Goal: Information Seeking & Learning: Learn about a topic

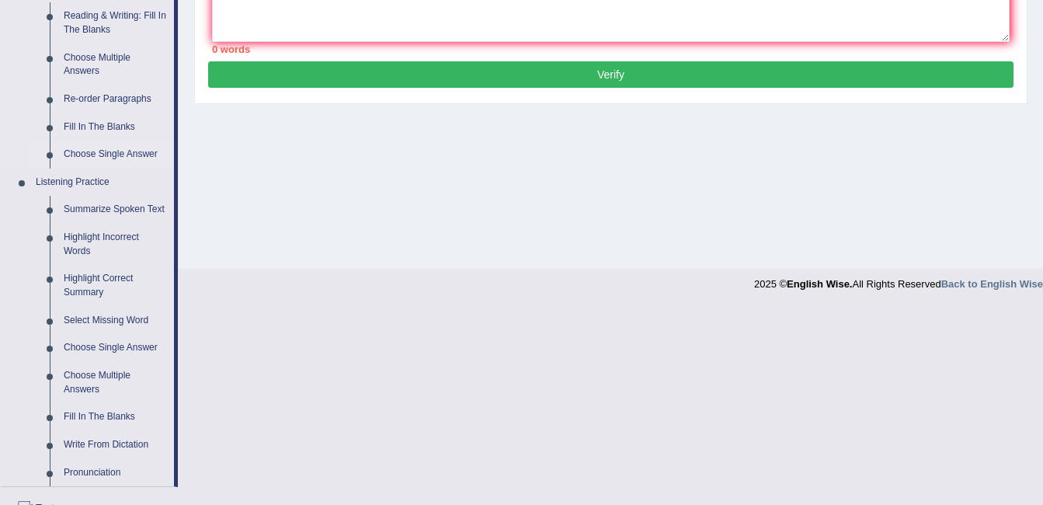
click at [94, 156] on link "Choose Single Answer" at bounding box center [115, 155] width 117 height 28
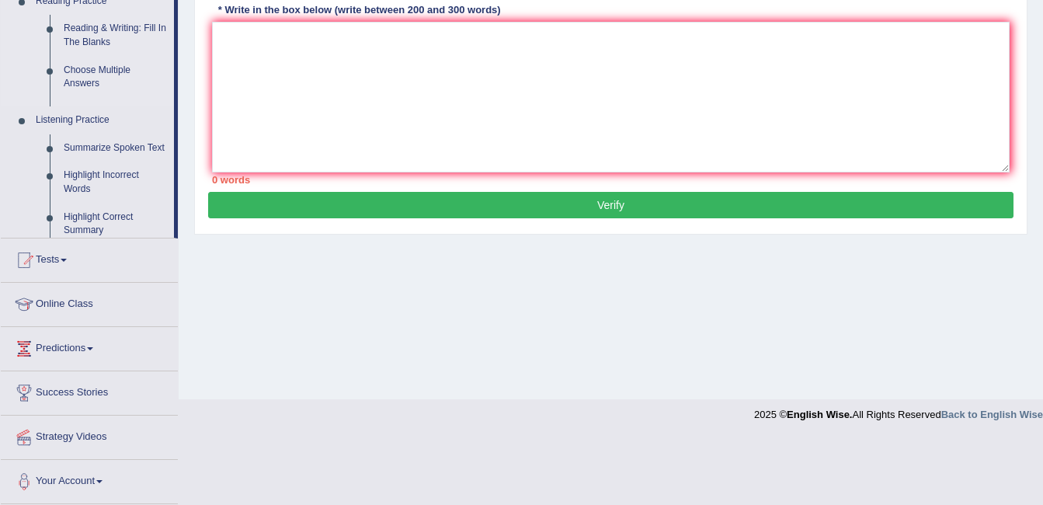
scroll to position [311, 0]
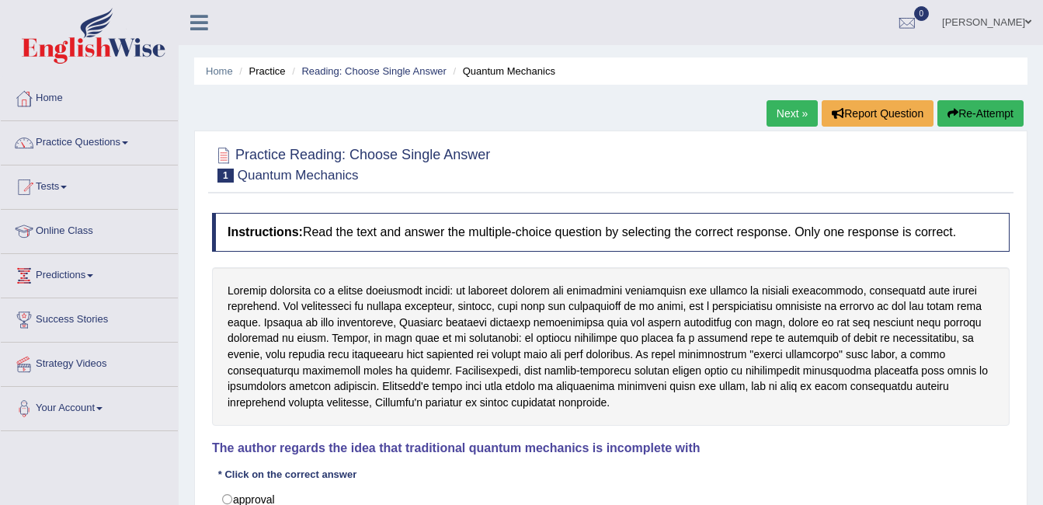
click at [509, 413] on div at bounding box center [611, 346] width 798 height 159
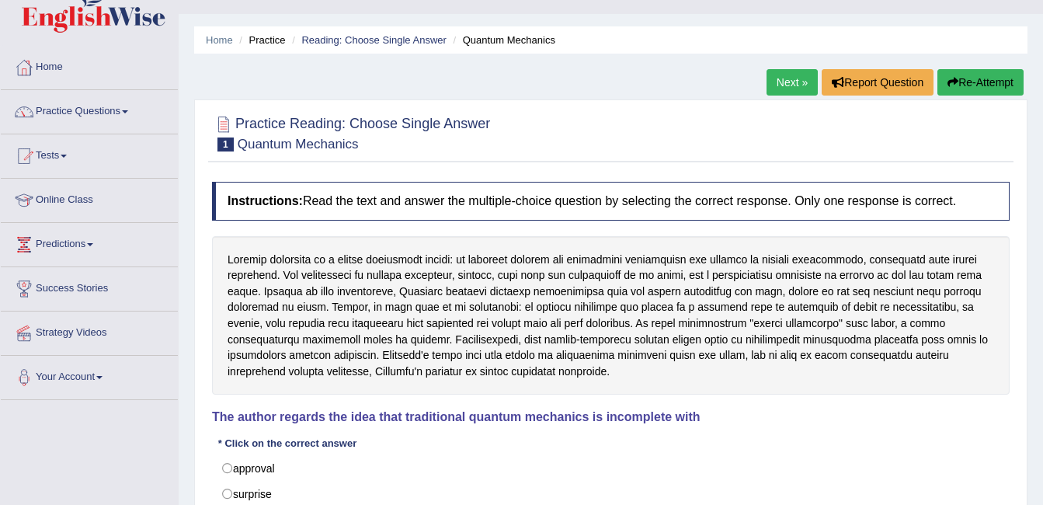
scroll to position [62, 0]
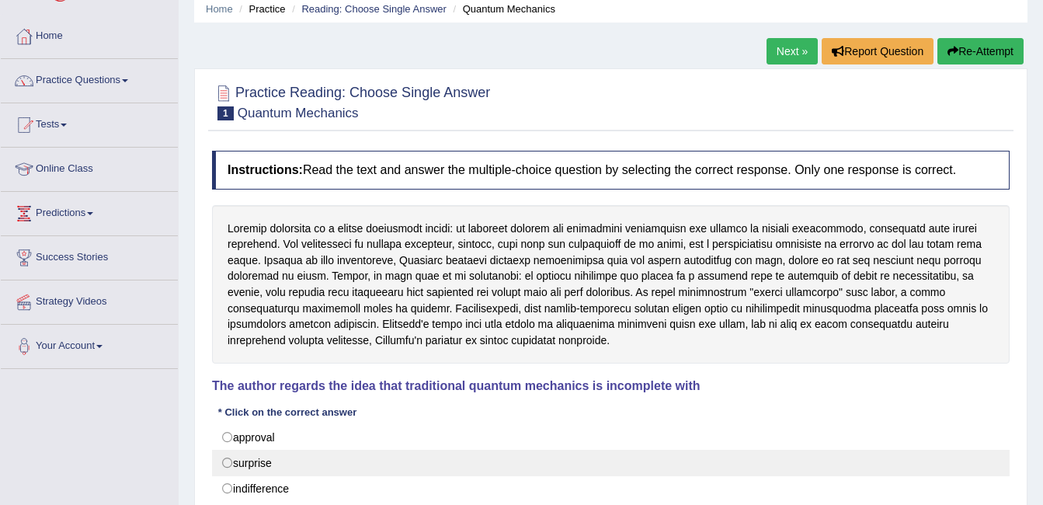
click at [254, 459] on label "surprise" at bounding box center [611, 463] width 798 height 26
radio input "true"
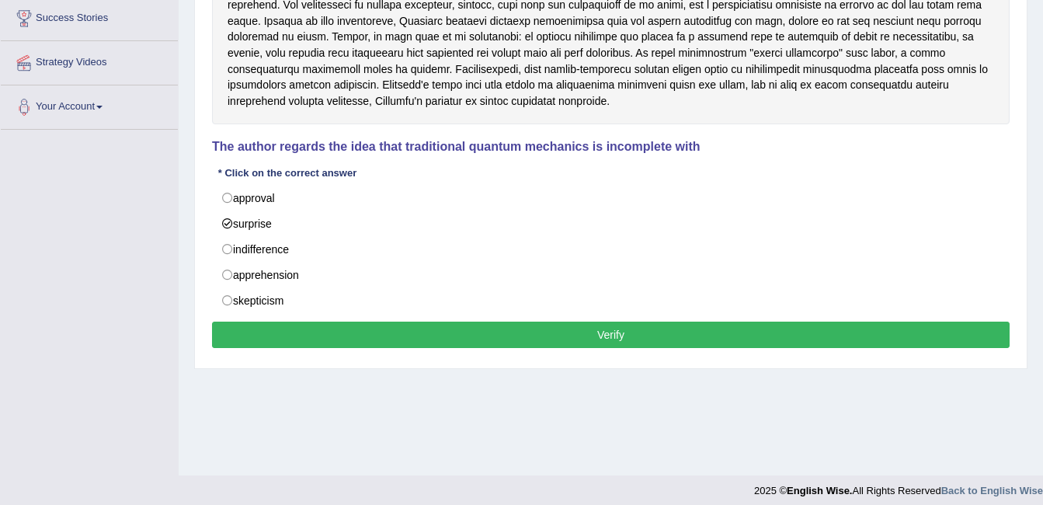
scroll to position [311, 0]
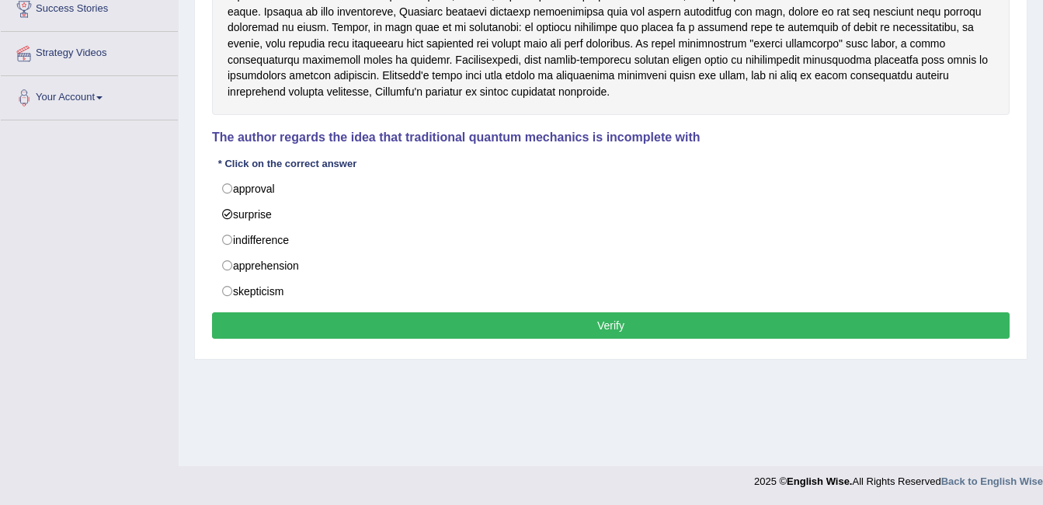
click at [530, 329] on button "Verify" at bounding box center [611, 325] width 798 height 26
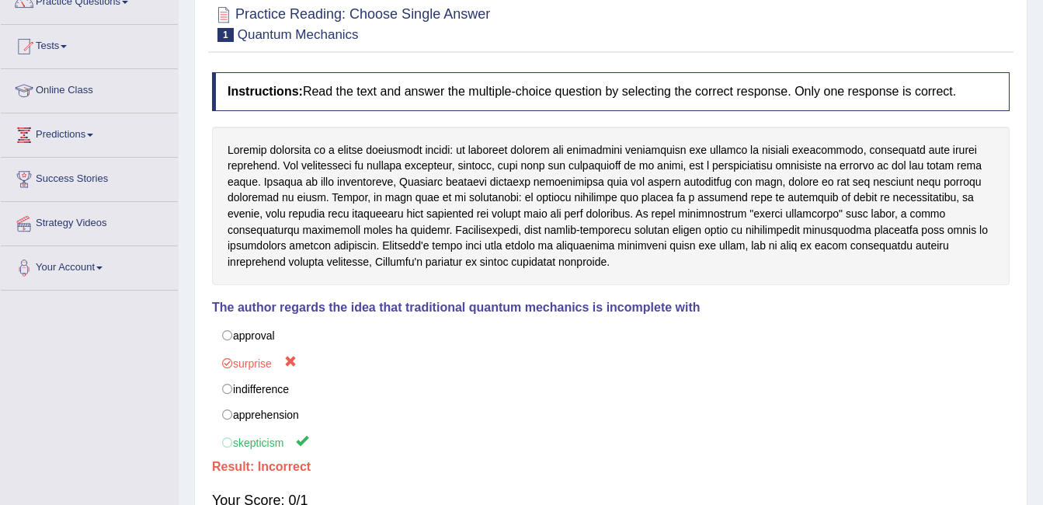
scroll to position [137, 0]
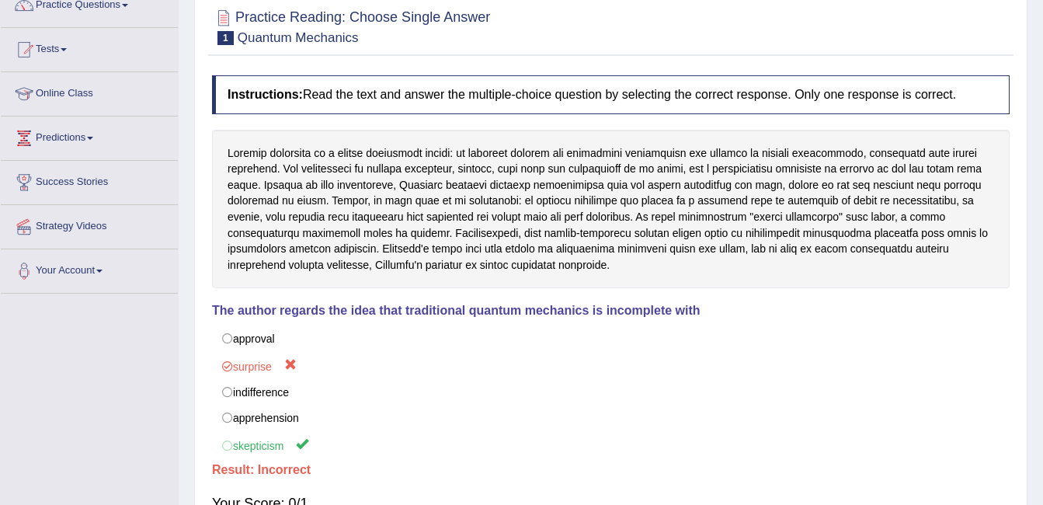
click at [82, 92] on link "Online Class" at bounding box center [89, 91] width 177 height 39
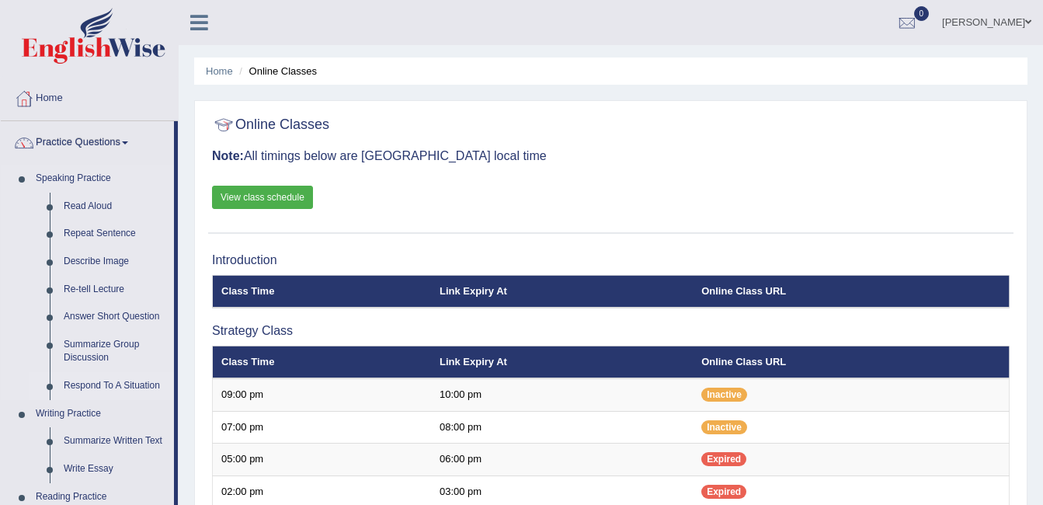
click at [100, 390] on link "Respond To A Situation" at bounding box center [115, 386] width 117 height 28
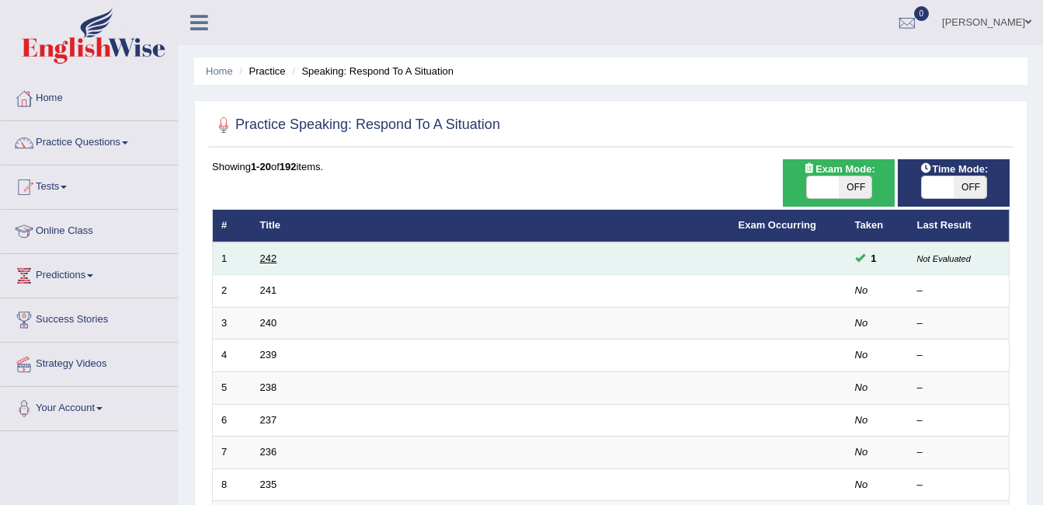
click at [272, 259] on link "242" at bounding box center [268, 258] width 17 height 12
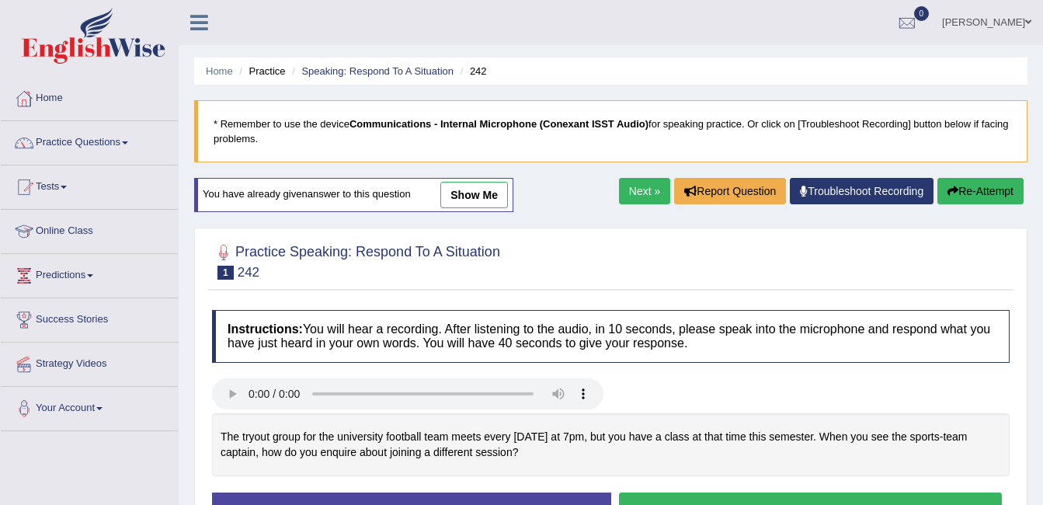
click at [624, 186] on link "Next »" at bounding box center [644, 191] width 51 height 26
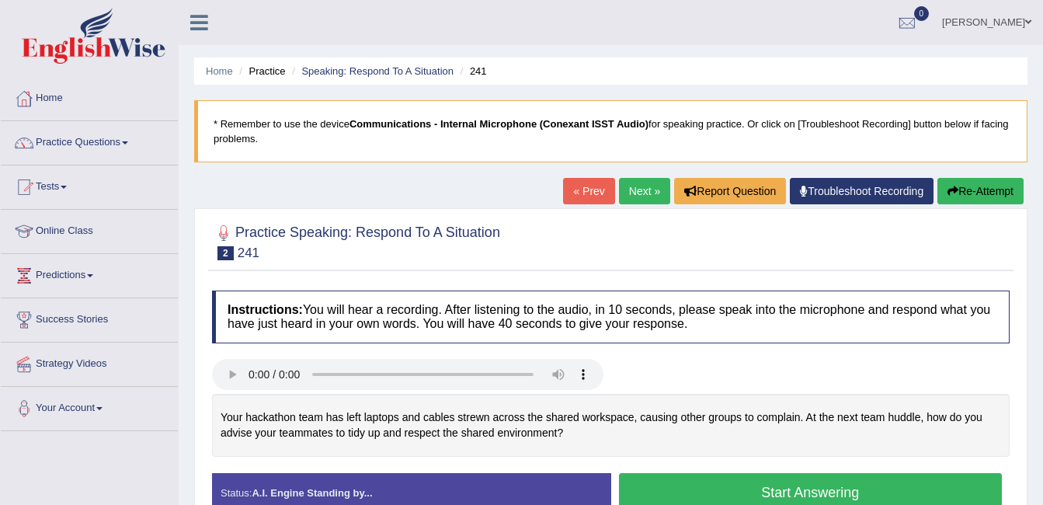
click at [624, 186] on link "Next »" at bounding box center [644, 191] width 51 height 26
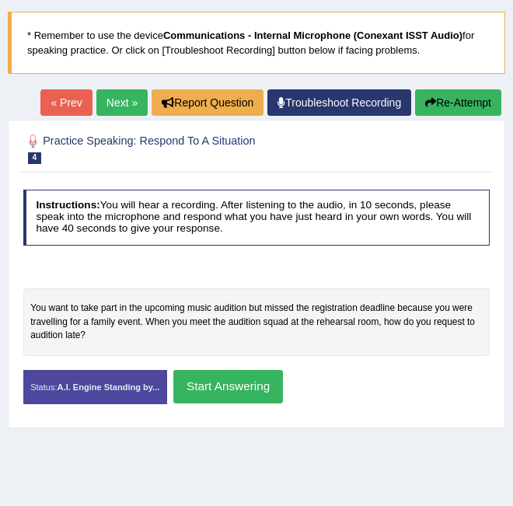
scroll to position [92, 0]
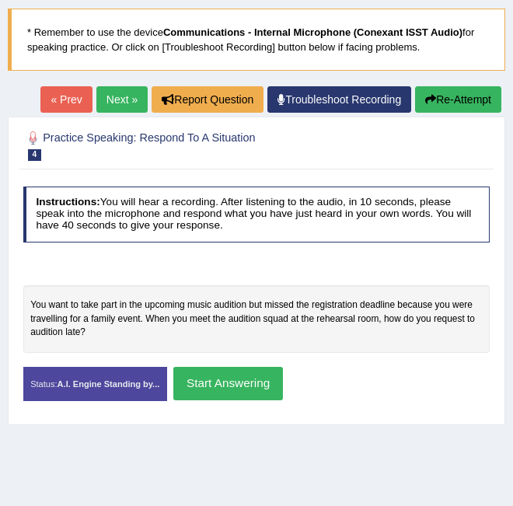
click at [276, 316] on div "You want to take part in the upcoming music audition but missed the registratio…" at bounding box center [256, 319] width 467 height 68
click at [237, 380] on button "Start Answering" at bounding box center [228, 383] width 110 height 33
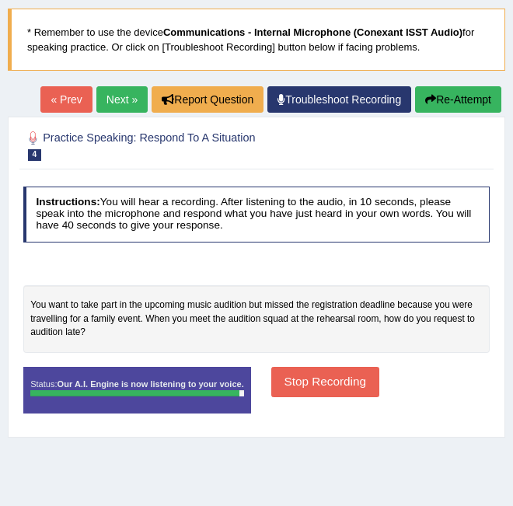
click at [284, 377] on button "Stop Recording" at bounding box center [325, 382] width 108 height 30
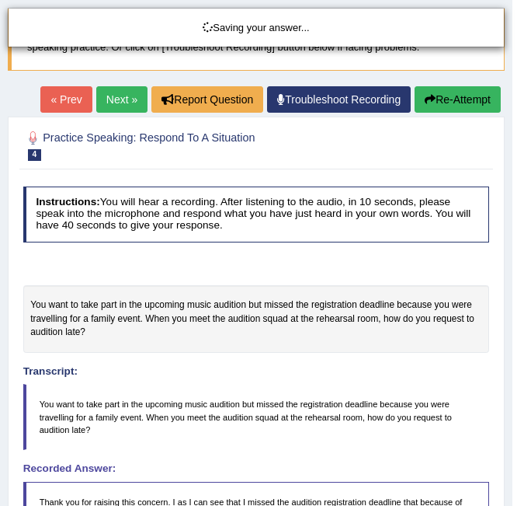
click at [304, 368] on div "Saving your answer..." at bounding box center [262, 253] width 524 height 506
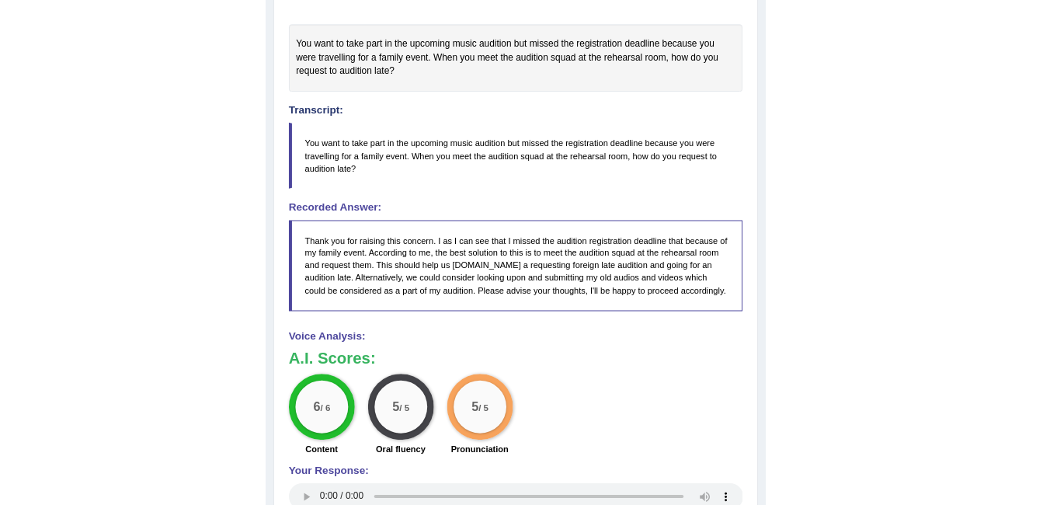
scroll to position [402, 0]
